Goal: Navigation & Orientation: Find specific page/section

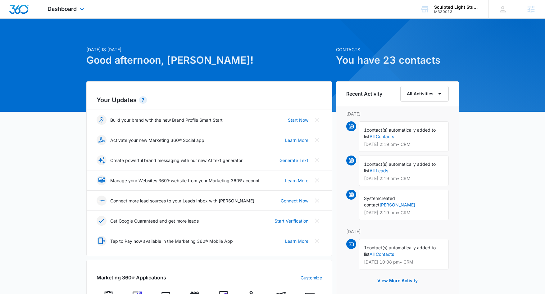
click at [74, 4] on div "Dashboard Apps Reputation Websites Forms CRM Email Social Shop Payments POS Con…" at bounding box center [66, 9] width 57 height 18
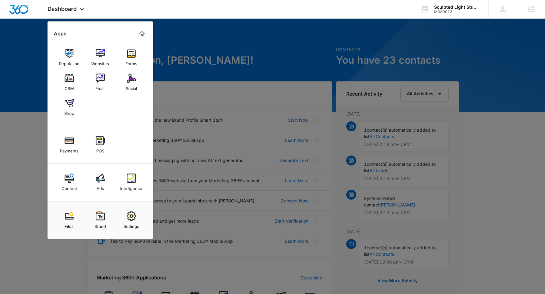
click at [127, 170] on link "Intelligence" at bounding box center [132, 182] width 24 height 24
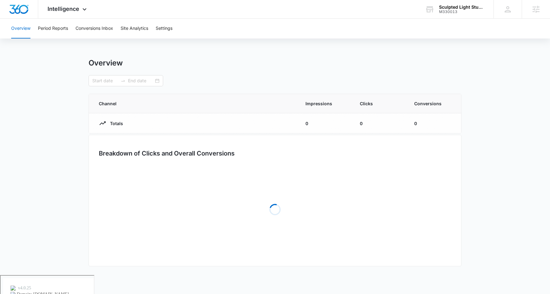
type input "10/10/2025"
type input "10/14/2025"
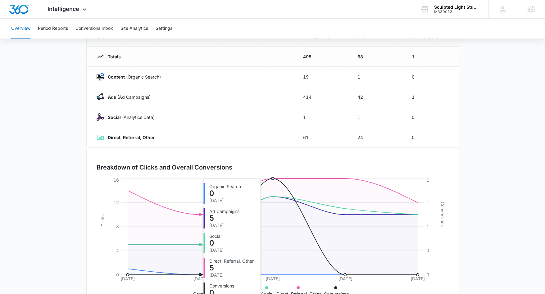
scroll to position [90, 0]
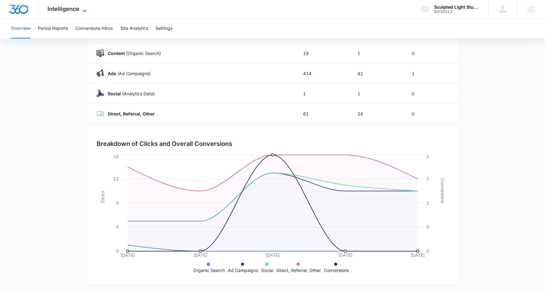
click at [68, 6] on span "Intelligence" at bounding box center [64, 9] width 32 height 7
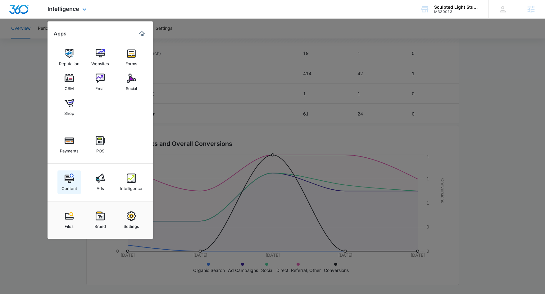
click at [75, 180] on link "Content" at bounding box center [69, 182] width 24 height 24
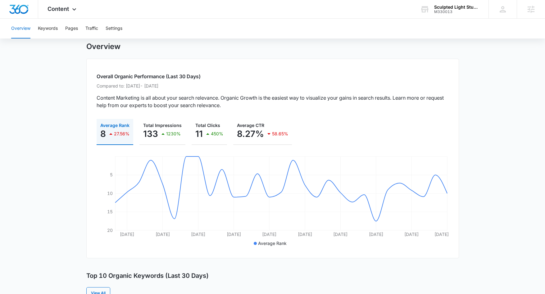
scroll to position [13, 0]
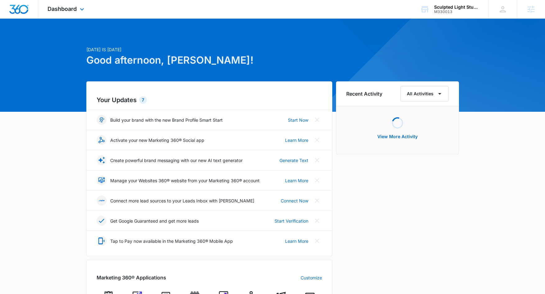
click at [72, 13] on div "Dashboard Apps Reputation Websites Forms CRM Email Social Shop Payments POS Con…" at bounding box center [66, 9] width 57 height 18
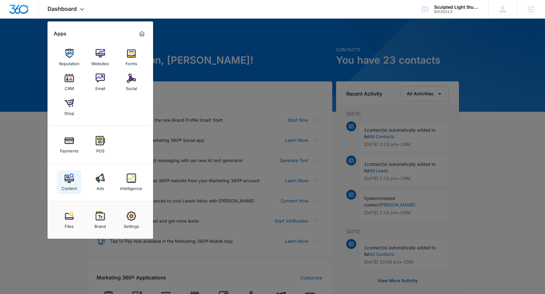
click at [72, 180] on img at bounding box center [69, 178] width 9 height 9
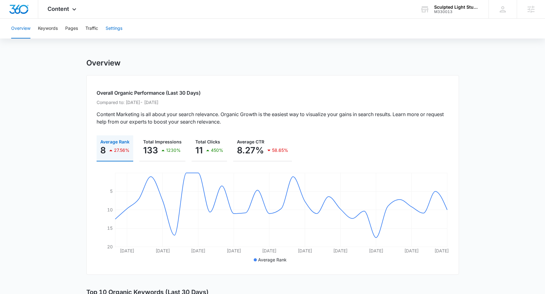
click at [116, 31] on button "Settings" at bounding box center [114, 29] width 17 height 20
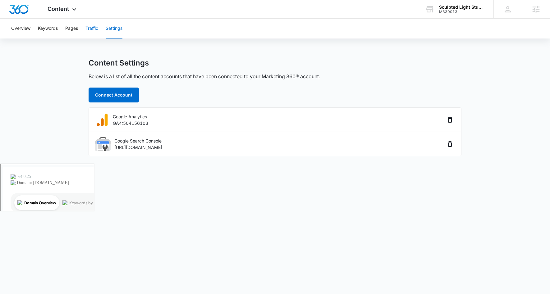
click at [91, 27] on button "Traffic" at bounding box center [91, 29] width 13 height 20
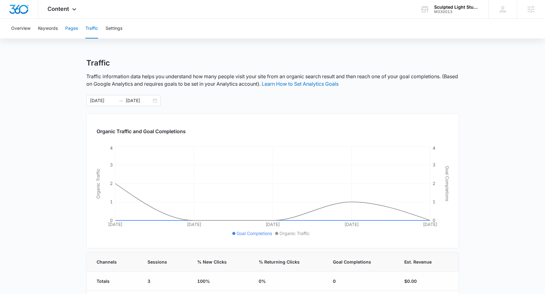
click at [68, 28] on button "Pages" at bounding box center [71, 29] width 13 height 20
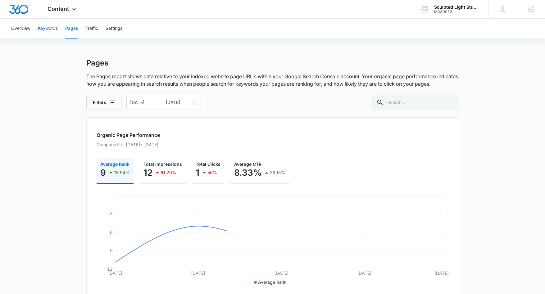
click at [47, 30] on button "Keywords" at bounding box center [48, 29] width 20 height 20
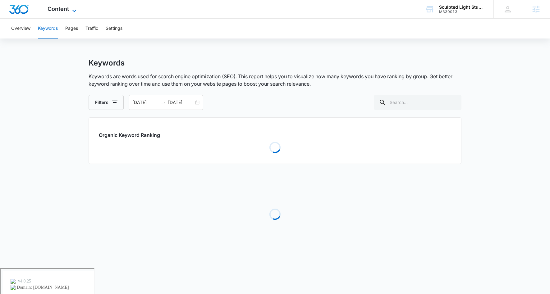
click at [50, 6] on span "Content" at bounding box center [58, 9] width 21 height 7
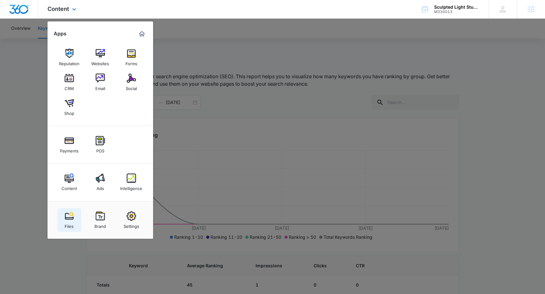
click at [70, 221] on div "Files" at bounding box center [69, 225] width 9 height 8
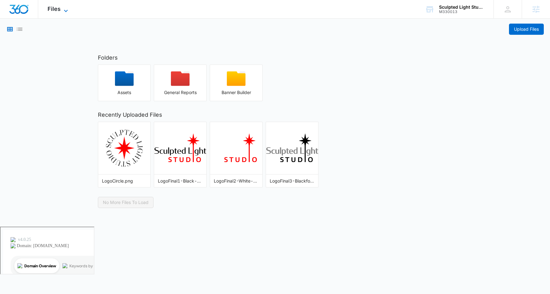
click at [56, 7] on span "Files" at bounding box center [54, 9] width 13 height 7
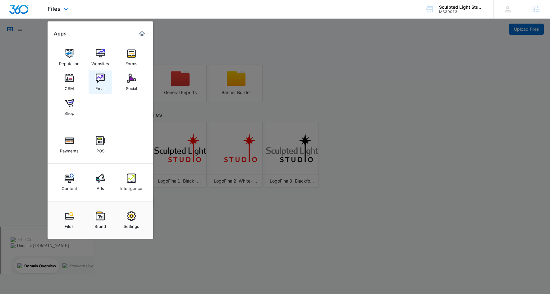
click at [96, 87] on div "Email" at bounding box center [100, 87] width 10 height 8
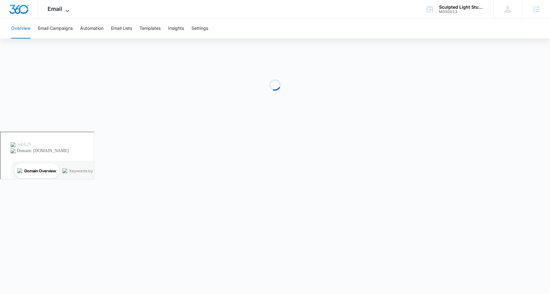
click at [61, 10] on span "Email" at bounding box center [55, 9] width 15 height 7
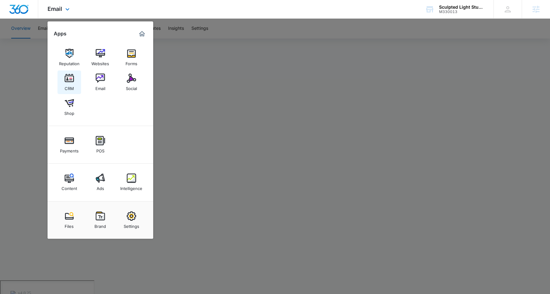
click at [71, 88] on div "CRM" at bounding box center [69, 87] width 9 height 8
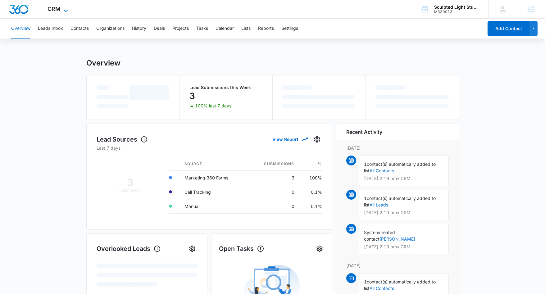
click at [57, 9] on span "CRM" at bounding box center [54, 9] width 13 height 7
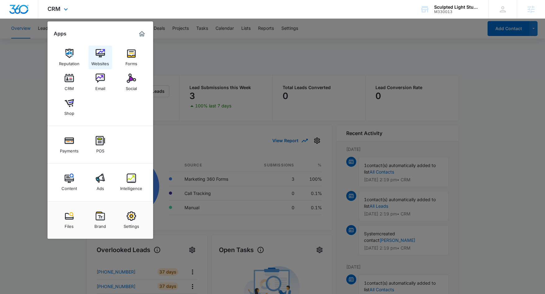
click at [100, 56] on img at bounding box center [100, 53] width 9 height 9
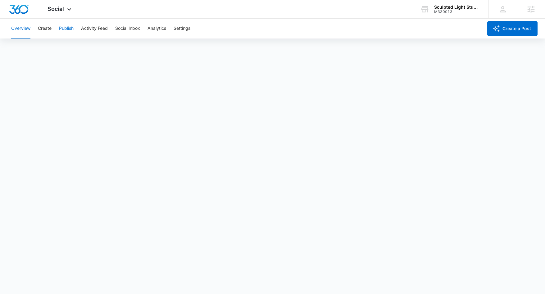
click at [70, 30] on button "Publish" at bounding box center [66, 29] width 15 height 20
click at [43, 29] on button "Create" at bounding box center [45, 29] width 14 height 20
click at [62, 12] on div "Social Apps Reputation Websites Forms CRM Email Social Shop Payments POS Conten…" at bounding box center [60, 9] width 44 height 18
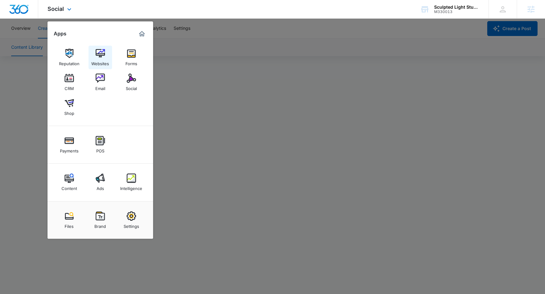
click at [102, 61] on div "Websites" at bounding box center [100, 62] width 18 height 8
